Goal: Navigation & Orientation: Find specific page/section

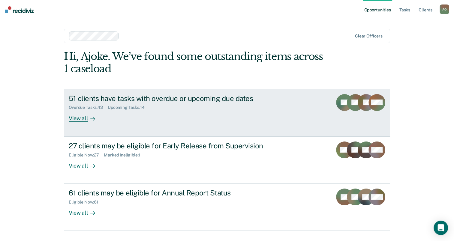
click at [72, 120] on div "View all" at bounding box center [86, 116] width 34 height 12
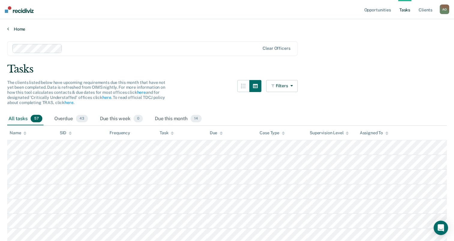
click at [15, 28] on link "Home" at bounding box center [226, 28] width 439 height 5
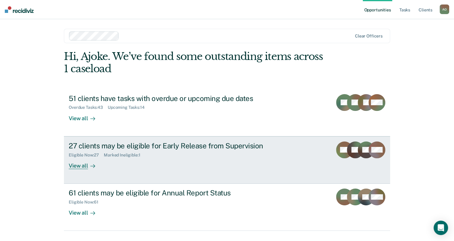
click at [78, 167] on div "View all" at bounding box center [86, 163] width 34 height 12
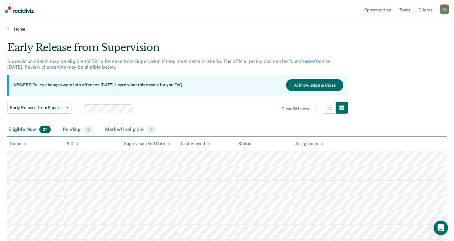
click at [16, 28] on link "Home" at bounding box center [226, 28] width 439 height 5
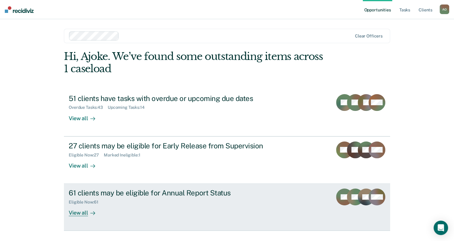
click at [79, 212] on div "View all" at bounding box center [86, 211] width 34 height 12
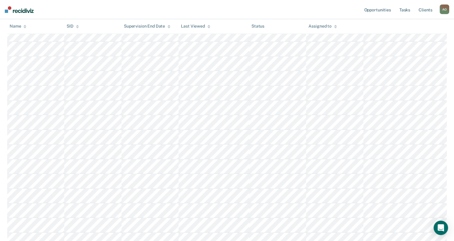
scroll to position [520, 0]
